Goal: Information Seeking & Learning: Learn about a topic

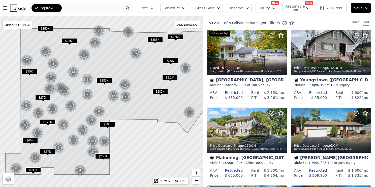
click at [71, 6] on div "Youngstown-[PERSON_NAME]" at bounding box center [81, 8] width 103 height 10
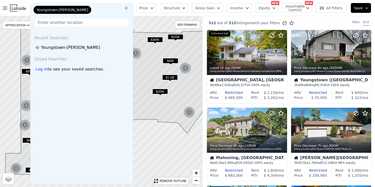
click at [129, 9] on icon at bounding box center [126, 8] width 5 height 5
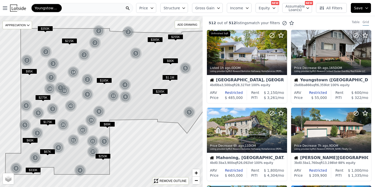
click at [102, 9] on div "Youngstown-[PERSON_NAME]" at bounding box center [81, 8] width 103 height 10
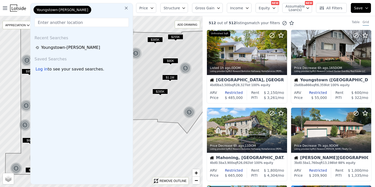
click at [75, 21] on input "text" at bounding box center [82, 22] width 94 height 9
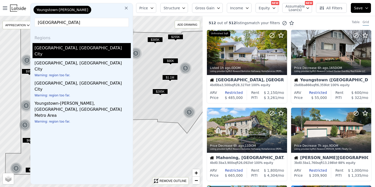
type input "[GEOGRAPHIC_DATA]"
click at [54, 51] on div "[GEOGRAPHIC_DATA], [GEOGRAPHIC_DATA]" at bounding box center [83, 47] width 96 height 8
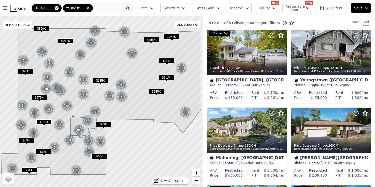
click at [56, 9] on icon at bounding box center [57, 8] width 4 height 4
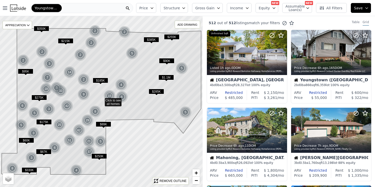
click at [57, 8] on span "Youngstown-[PERSON_NAME]" at bounding box center [47, 8] width 24 height 5
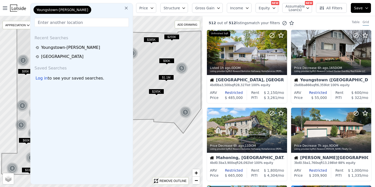
click at [129, 8] on icon at bounding box center [126, 8] width 5 height 5
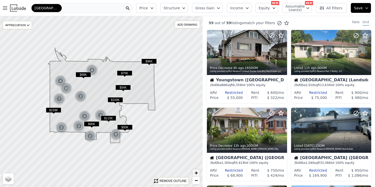
click at [195, 173] on span "+" at bounding box center [195, 173] width 3 height 6
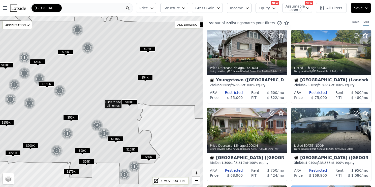
click at [195, 173] on span "+" at bounding box center [195, 173] width 3 height 6
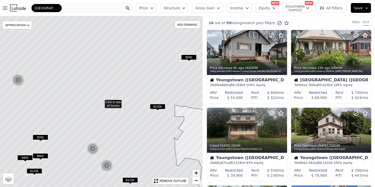
click at [195, 173] on span "+" at bounding box center [195, 173] width 3 height 6
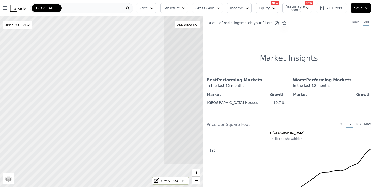
drag, startPoint x: 83, startPoint y: 109, endPoint x: 262, endPoint y: 63, distance: 184.7
click at [262, 63] on div "Click to see all homes APPRECIATION None 3M 1Y 3Y ADD DRAWING REMOVE ALL DRAWIN…" at bounding box center [187, 109] width 375 height 187
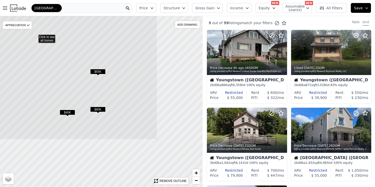
drag, startPoint x: 95, startPoint y: 130, endPoint x: 30, endPoint y: 63, distance: 93.1
click at [29, 65] on icon at bounding box center [35, 36] width 244 height 206
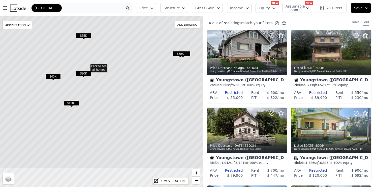
drag, startPoint x: 158, startPoint y: 83, endPoint x: 155, endPoint y: 55, distance: 28.6
click at [144, 48] on icon at bounding box center [87, 65] width 244 height 206
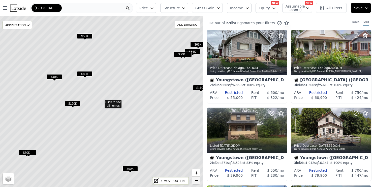
click at [196, 180] on span "−" at bounding box center [195, 180] width 3 height 6
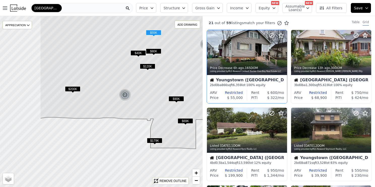
drag, startPoint x: 150, startPoint y: 122, endPoint x: 211, endPoint y: 87, distance: 70.3
click at [211, 87] on div "$200K $90K 2 $69K $179K 2 $115K $105K 4 3 $55K $120K $80K $40K $55K APPRECIATIO…" at bounding box center [187, 109] width 375 height 187
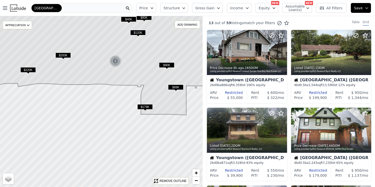
drag, startPoint x: 162, startPoint y: 156, endPoint x: 152, endPoint y: 124, distance: 33.9
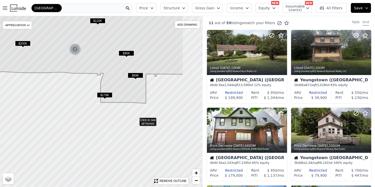
drag, startPoint x: 177, startPoint y: 131, endPoint x: 136, endPoint y: 120, distance: 41.9
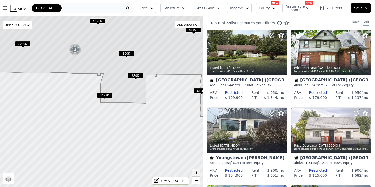
click at [194, 173] on link "+" at bounding box center [196, 173] width 8 height 8
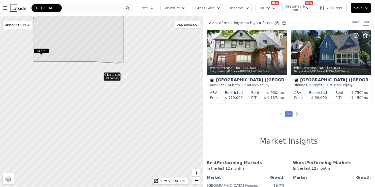
drag, startPoint x: 167, startPoint y: 117, endPoint x: 100, endPoint y: 74, distance: 79.4
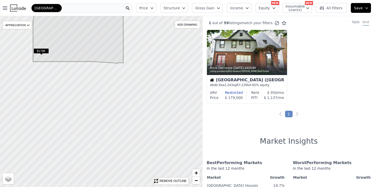
click at [67, 8] on div "[GEOGRAPHIC_DATA]" at bounding box center [81, 8] width 103 height 10
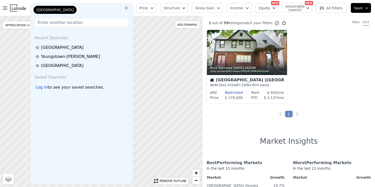
click at [128, 7] on icon at bounding box center [126, 8] width 3 height 3
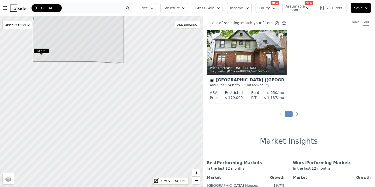
click at [120, 8] on div "[GEOGRAPHIC_DATA]" at bounding box center [81, 8] width 103 height 10
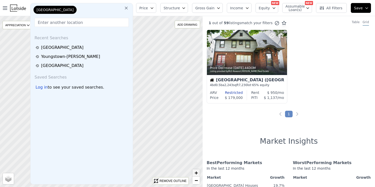
click at [197, 173] on span "+" at bounding box center [195, 173] width 3 height 6
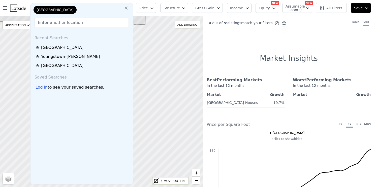
click at [129, 6] on icon at bounding box center [126, 8] width 5 height 5
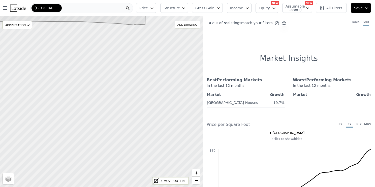
click at [77, 8] on div "[GEOGRAPHIC_DATA]" at bounding box center [81, 8] width 103 height 10
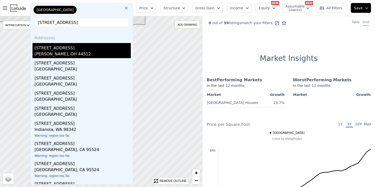
type input "[STREET_ADDRESS]"
click at [70, 54] on div "[PERSON_NAME], OH 44512" at bounding box center [83, 54] width 96 height 7
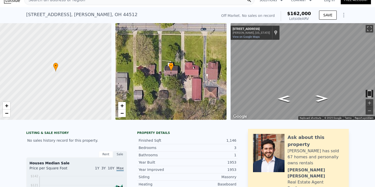
scroll to position [6, 0]
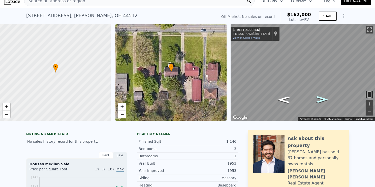
click at [321, 98] on icon "Go West, Indianola Rd" at bounding box center [322, 100] width 24 height 10
click at [123, 104] on span "+" at bounding box center [121, 107] width 3 height 6
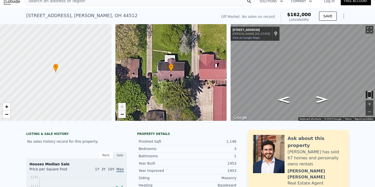
click at [122, 114] on span "−" at bounding box center [121, 114] width 3 height 6
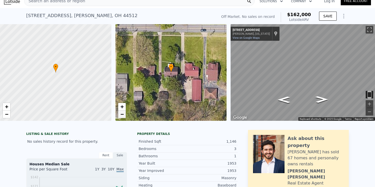
click at [122, 114] on span "−" at bounding box center [121, 114] width 3 height 6
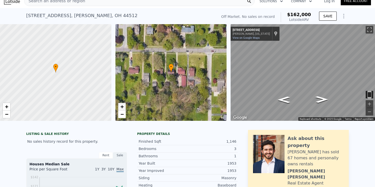
click at [121, 107] on span "+" at bounding box center [121, 107] width 3 height 6
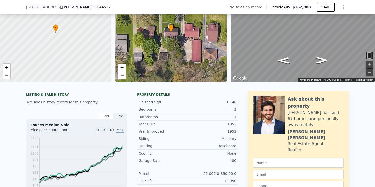
scroll to position [37, 0]
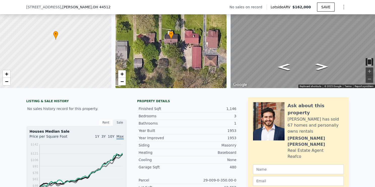
click at [106, 123] on div "Rent" at bounding box center [106, 122] width 14 height 7
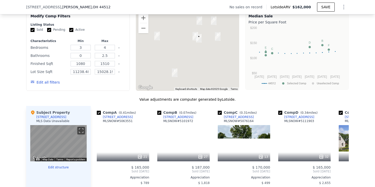
scroll to position [387, 0]
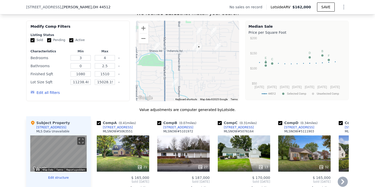
click at [303, 151] on div "32" at bounding box center [304, 153] width 52 height 36
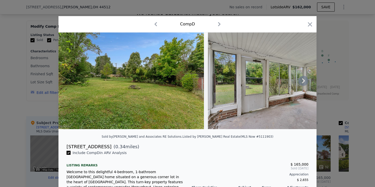
click at [304, 81] on icon at bounding box center [303, 80] width 3 height 5
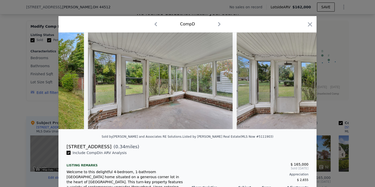
scroll to position [0, 121]
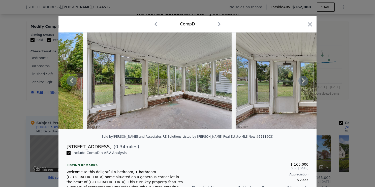
click at [304, 81] on icon at bounding box center [303, 80] width 3 height 5
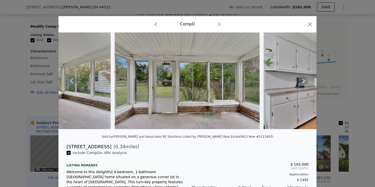
click at [304, 81] on icon at bounding box center [303, 80] width 3 height 5
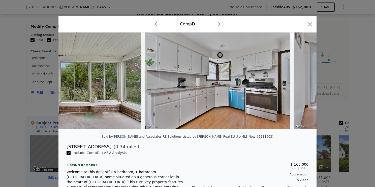
scroll to position [0, 363]
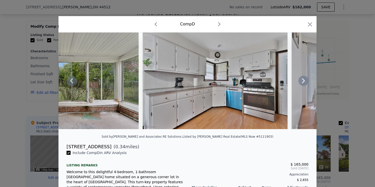
click at [304, 81] on icon at bounding box center [303, 80] width 3 height 5
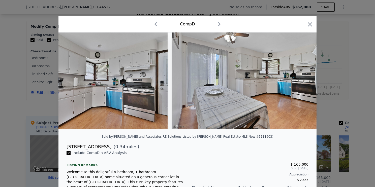
scroll to position [0, 484]
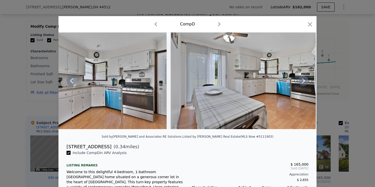
click at [304, 81] on icon at bounding box center [303, 80] width 3 height 5
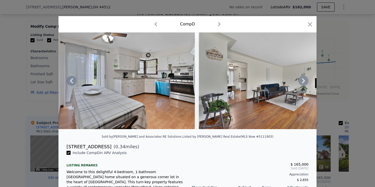
click at [304, 81] on icon at bounding box center [303, 80] width 3 height 5
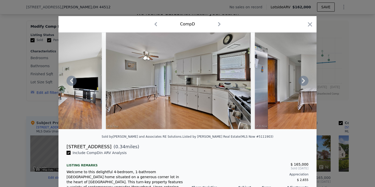
click at [304, 81] on icon at bounding box center [303, 80] width 3 height 5
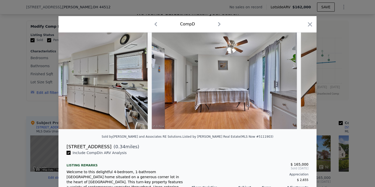
scroll to position [0, 967]
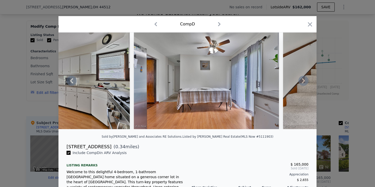
click at [303, 81] on icon at bounding box center [303, 80] width 3 height 5
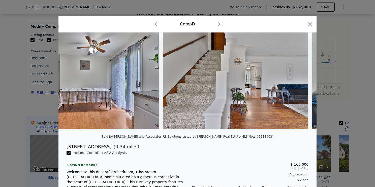
scroll to position [0, 1088]
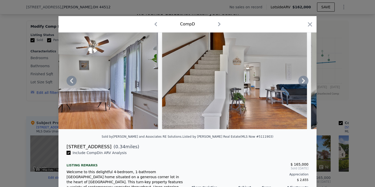
click at [303, 81] on icon at bounding box center [303, 80] width 3 height 5
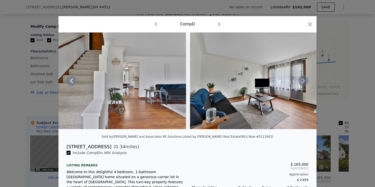
click at [303, 81] on icon at bounding box center [303, 80] width 3 height 5
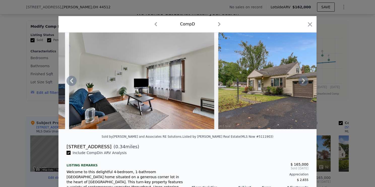
click at [303, 81] on icon at bounding box center [303, 80] width 3 height 5
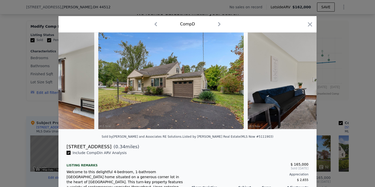
scroll to position [0, 1451]
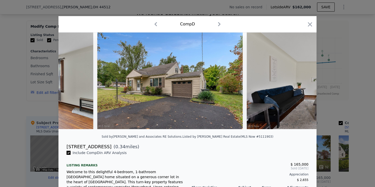
click at [303, 81] on div at bounding box center [187, 80] width 258 height 97
click at [303, 81] on icon at bounding box center [303, 80] width 3 height 5
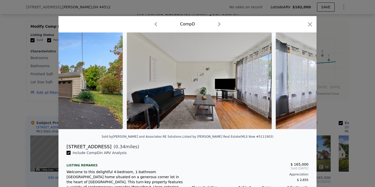
scroll to position [0, 1572]
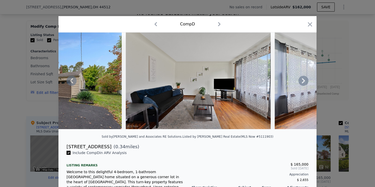
click at [303, 81] on icon at bounding box center [303, 80] width 3 height 5
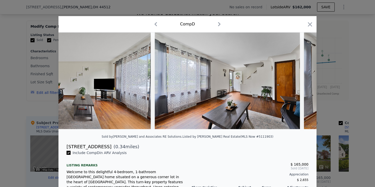
scroll to position [0, 1692]
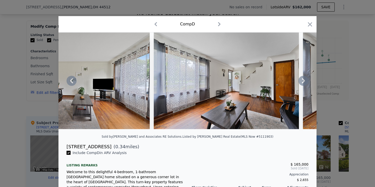
click at [303, 81] on icon at bounding box center [303, 80] width 3 height 5
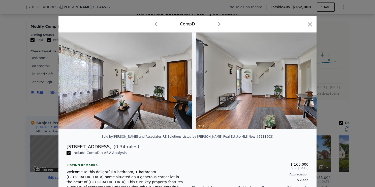
scroll to position [0, 1813]
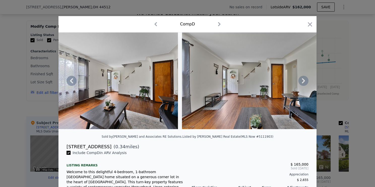
click at [303, 81] on icon at bounding box center [303, 80] width 3 height 5
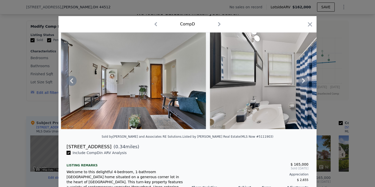
click at [303, 81] on icon at bounding box center [303, 80] width 3 height 5
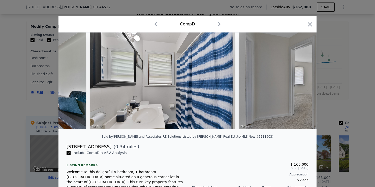
scroll to position [0, 2055]
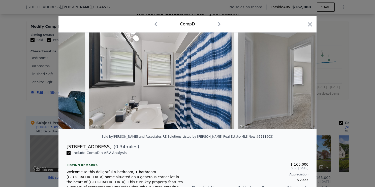
click at [303, 81] on div at bounding box center [187, 80] width 258 height 97
click at [303, 81] on icon at bounding box center [303, 80] width 3 height 5
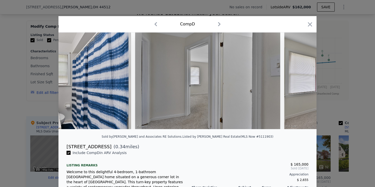
scroll to position [0, 2176]
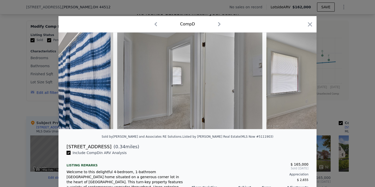
click at [303, 81] on div at bounding box center [187, 80] width 258 height 97
click at [303, 81] on icon at bounding box center [303, 80] width 3 height 5
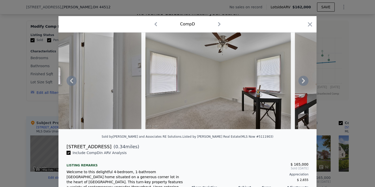
click at [303, 81] on icon at bounding box center [303, 80] width 3 height 5
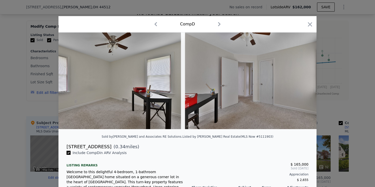
scroll to position [0, 2418]
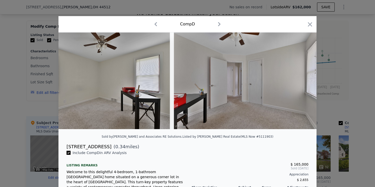
click at [303, 81] on img at bounding box center [246, 80] width 145 height 97
click at [303, 81] on icon at bounding box center [303, 80] width 3 height 5
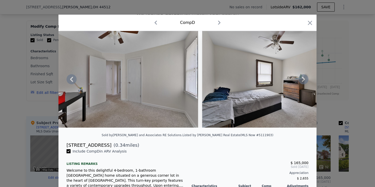
scroll to position [0, 0]
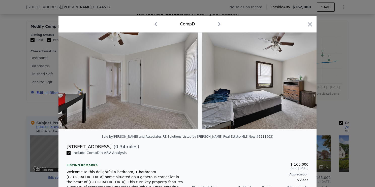
click at [220, 24] on icon "button" at bounding box center [219, 24] width 3 height 4
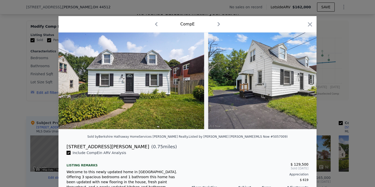
click at [220, 24] on icon "button" at bounding box center [219, 24] width 3 height 4
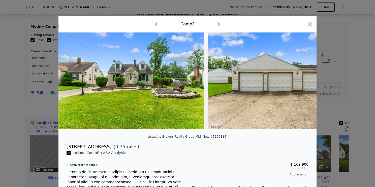
click at [158, 24] on icon "button" at bounding box center [156, 24] width 8 height 8
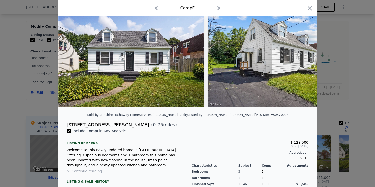
scroll to position [21, 0]
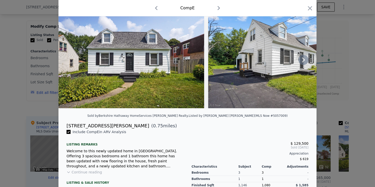
click at [303, 58] on icon at bounding box center [303, 59] width 3 height 5
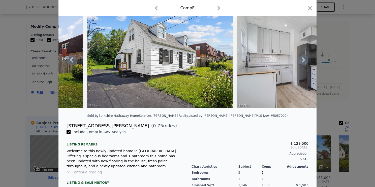
click at [303, 58] on icon at bounding box center [303, 59] width 3 height 5
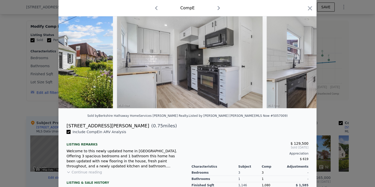
scroll to position [0, 242]
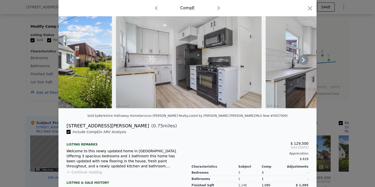
click at [303, 58] on icon at bounding box center [303, 59] width 3 height 5
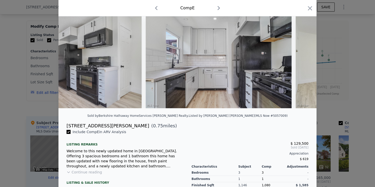
scroll to position [0, 363]
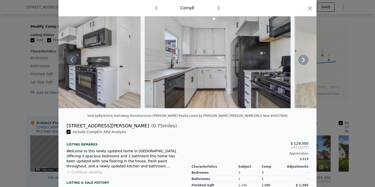
click at [303, 58] on icon at bounding box center [303, 59] width 3 height 5
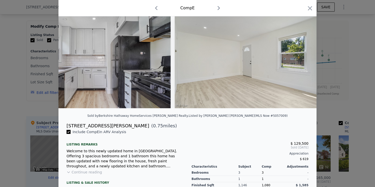
scroll to position [0, 484]
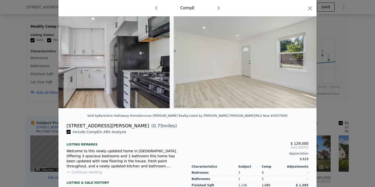
click at [303, 58] on img at bounding box center [247, 60] width 146 height 97
click at [304, 60] on icon at bounding box center [303, 59] width 3 height 5
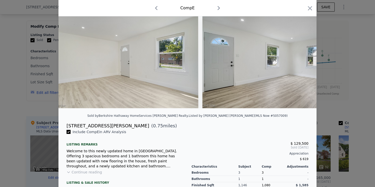
click at [304, 60] on img at bounding box center [275, 60] width 146 height 97
click at [304, 60] on icon at bounding box center [303, 59] width 3 height 5
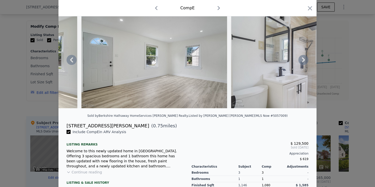
click at [304, 60] on icon at bounding box center [303, 59] width 3 height 5
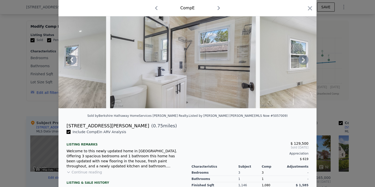
click at [304, 60] on icon at bounding box center [303, 59] width 3 height 5
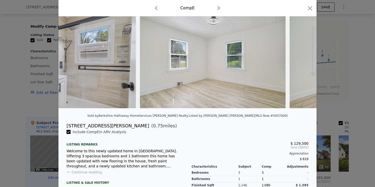
scroll to position [0, 967]
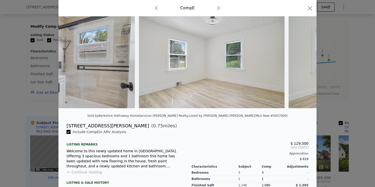
click at [304, 60] on div at bounding box center [187, 60] width 258 height 97
click at [304, 60] on icon at bounding box center [303, 59] width 3 height 5
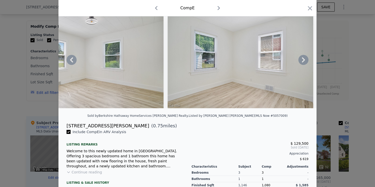
click at [304, 60] on icon at bounding box center [303, 59] width 3 height 5
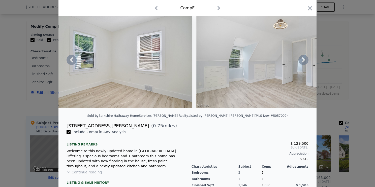
click at [304, 60] on icon at bounding box center [303, 59] width 3 height 5
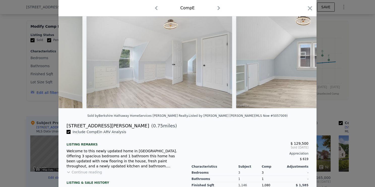
scroll to position [0, 1330]
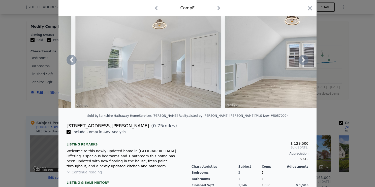
click at [304, 60] on icon at bounding box center [303, 59] width 3 height 5
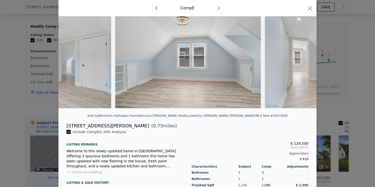
scroll to position [0, 1451]
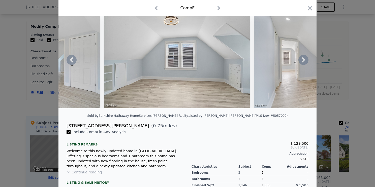
click at [304, 60] on icon at bounding box center [303, 59] width 3 height 5
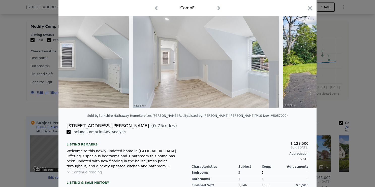
click at [304, 60] on img at bounding box center [356, 60] width 146 height 97
click at [304, 60] on icon at bounding box center [303, 59] width 3 height 5
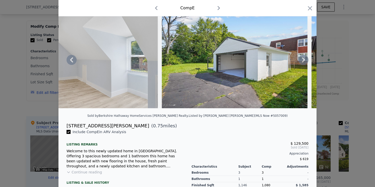
click at [304, 60] on icon at bounding box center [303, 59] width 3 height 5
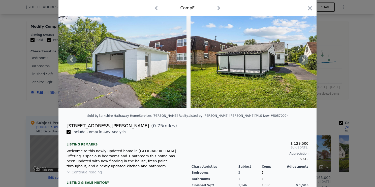
scroll to position [0, 1833]
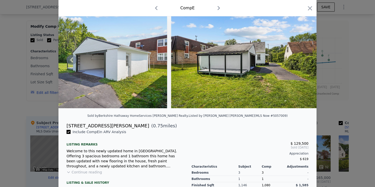
click at [304, 60] on img at bounding box center [244, 60] width 146 height 97
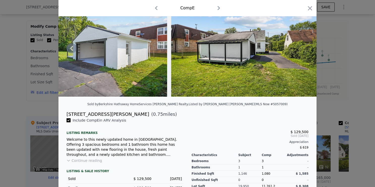
scroll to position [0, 0]
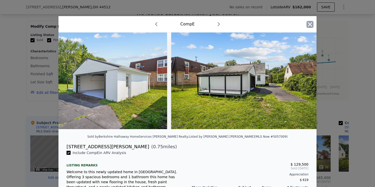
click at [308, 23] on icon "button" at bounding box center [309, 24] width 7 height 7
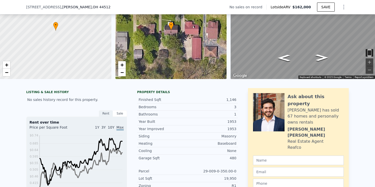
scroll to position [93, 0]
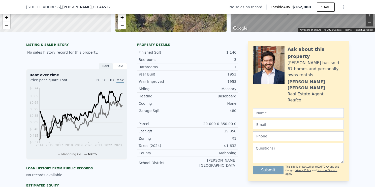
click at [118, 67] on div "Sale" at bounding box center [120, 66] width 14 height 7
